Goal: Information Seeking & Learning: Compare options

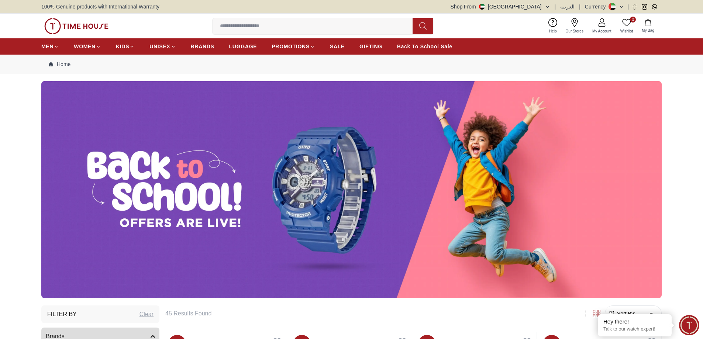
scroll to position [628, 0]
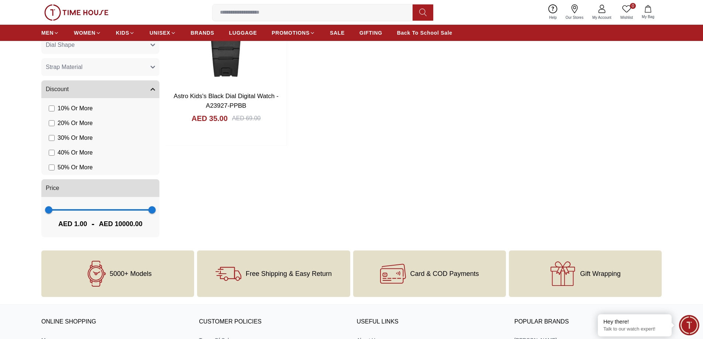
drag, startPoint x: 702, startPoint y: 196, endPoint x: 702, endPoint y: 217, distance: 21.1
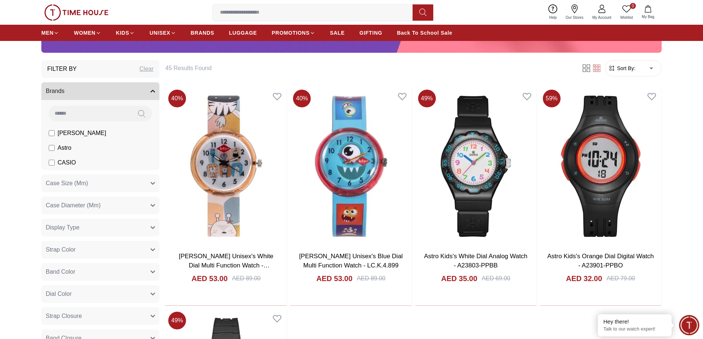
scroll to position [178, 0]
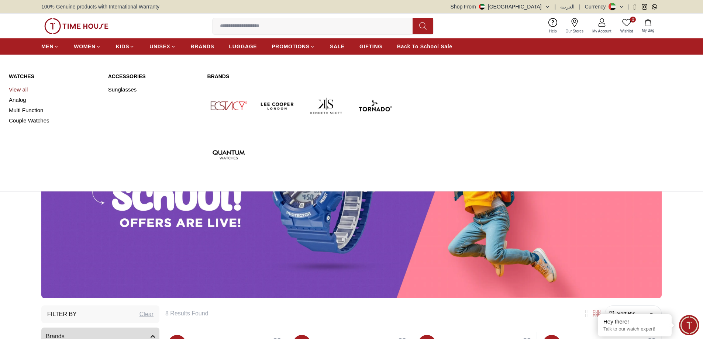
click at [12, 87] on link "View all" at bounding box center [54, 90] width 90 height 10
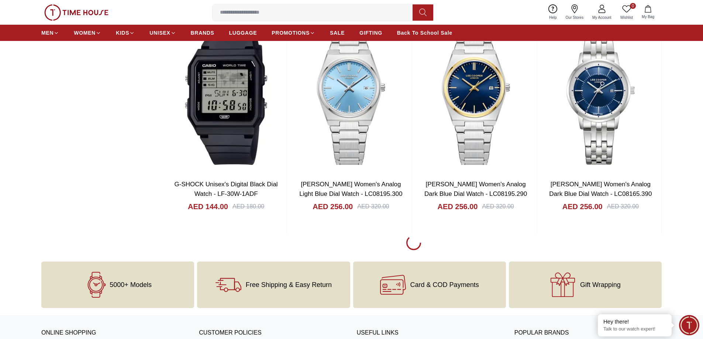
scroll to position [1012, 0]
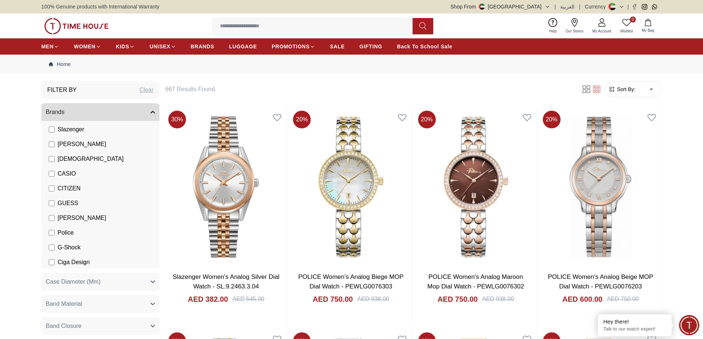
scroll to position [41, 0]
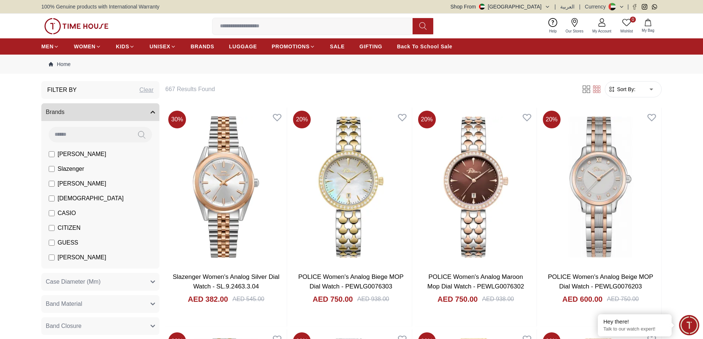
scroll to position [41, 0]
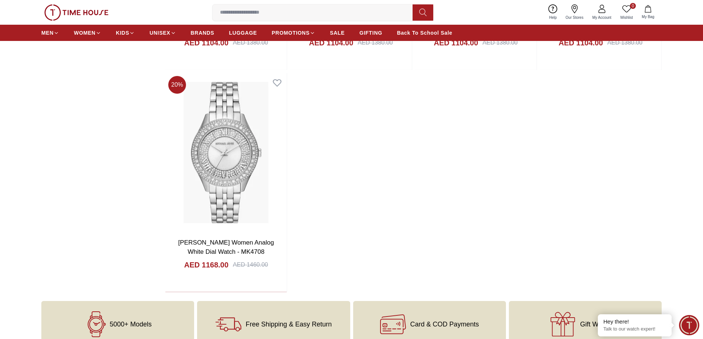
scroll to position [699, 0]
